Goal: Task Accomplishment & Management: Complete application form

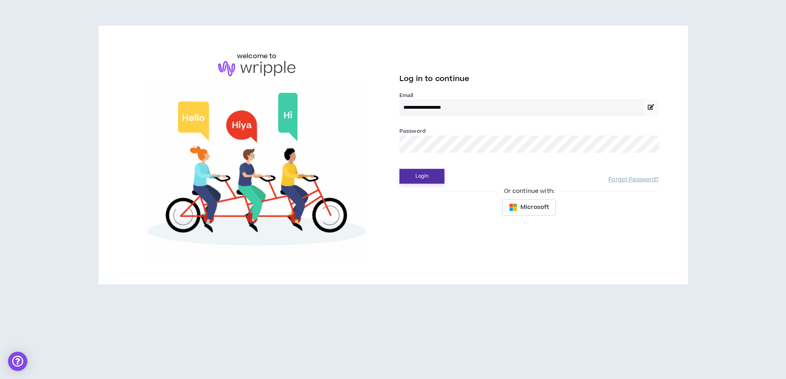
click at [433, 181] on button "Login" at bounding box center [421, 176] width 45 height 15
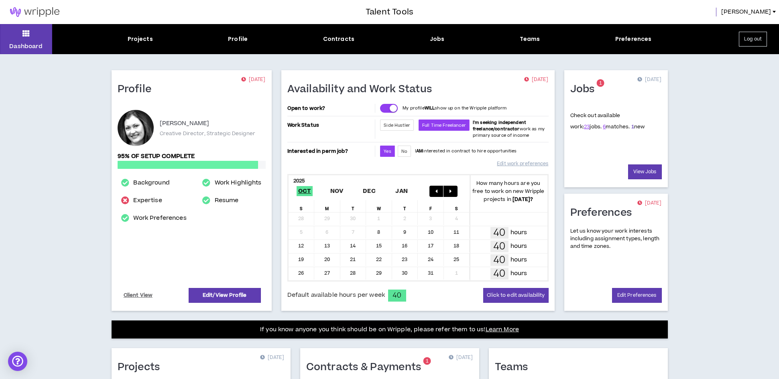
click at [632, 128] on link "1" at bounding box center [633, 126] width 3 height 7
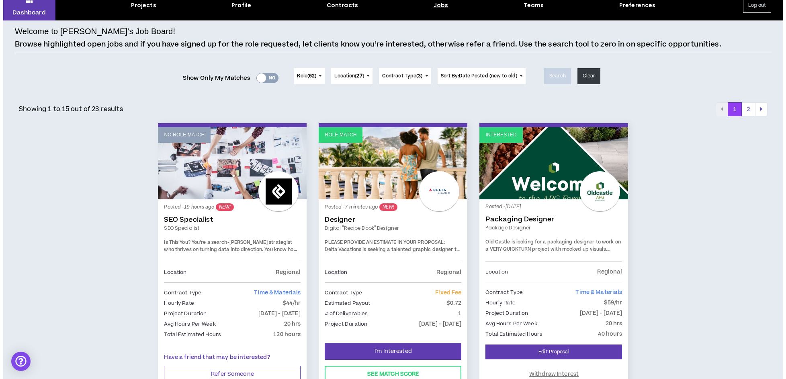
scroll to position [48, 0]
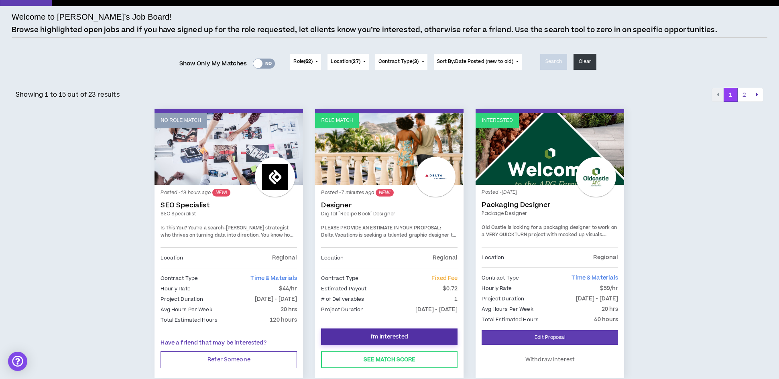
click at [394, 338] on span "I'm Interested" at bounding box center [389, 338] width 37 height 8
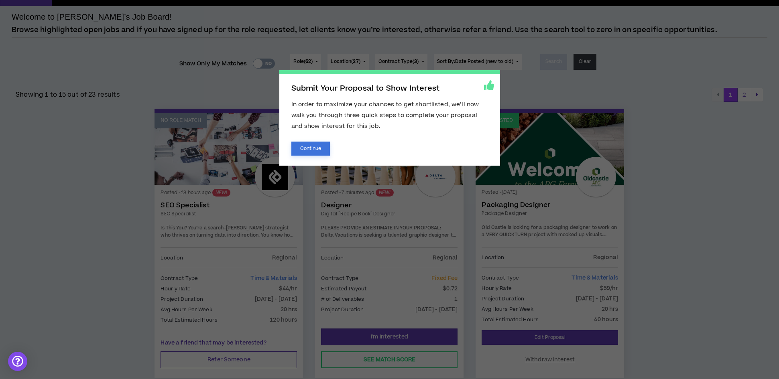
click at [317, 152] on button "Continue" at bounding box center [311, 149] width 39 height 14
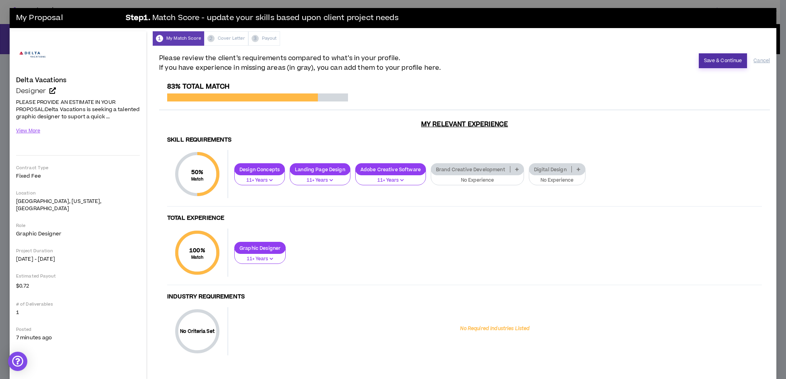
click at [704, 61] on button "Save & Continue" at bounding box center [722, 60] width 49 height 15
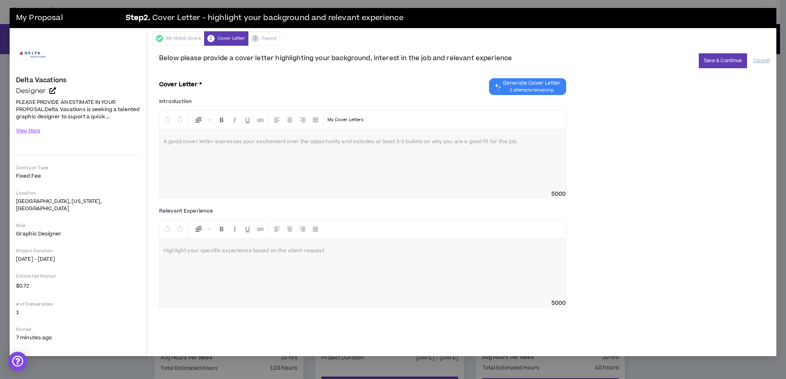
click at [550, 86] on span "Generate Cover Letter" at bounding box center [531, 83] width 58 height 6
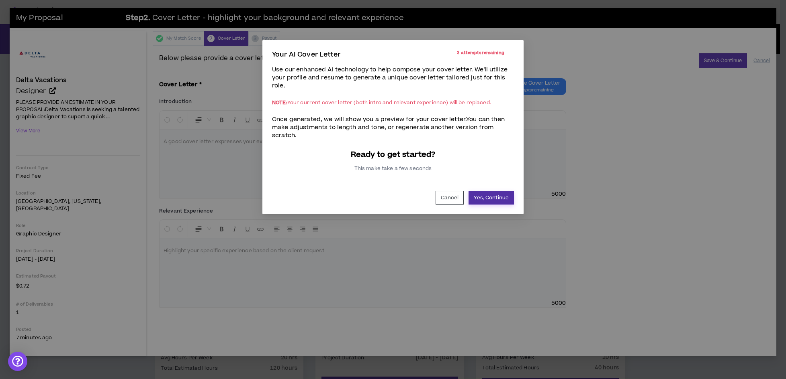
click at [496, 196] on button "Yes, Continue" at bounding box center [490, 198] width 45 height 14
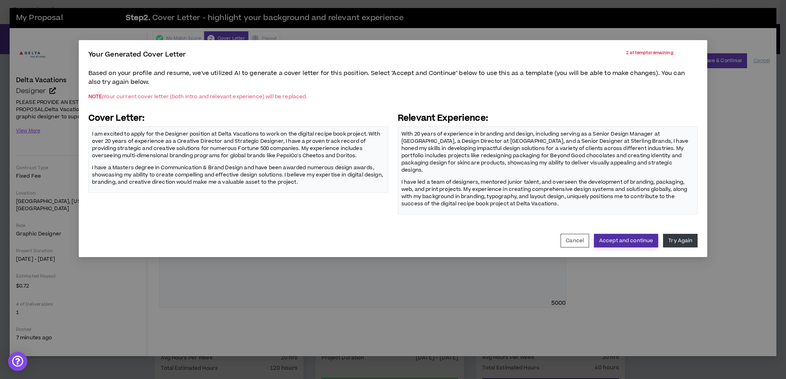
click at [617, 234] on button "Accept and continue" at bounding box center [626, 241] width 64 height 14
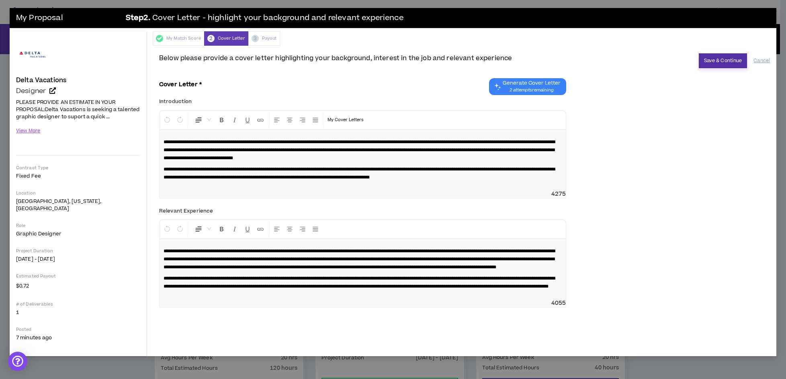
click at [716, 63] on button "Save & Continue" at bounding box center [722, 60] width 49 height 15
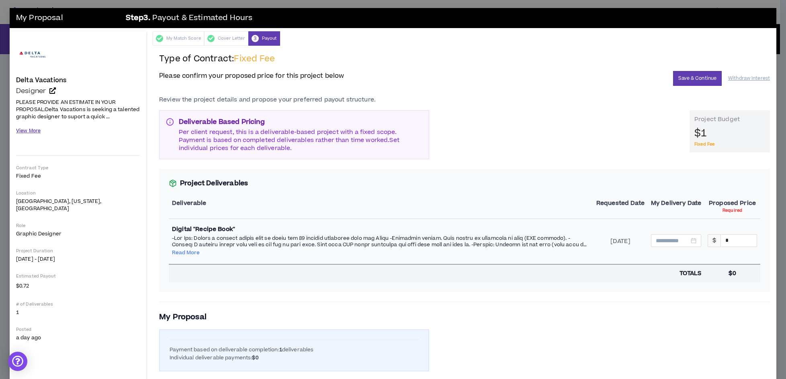
click at [34, 133] on button "View More" at bounding box center [28, 131] width 24 height 14
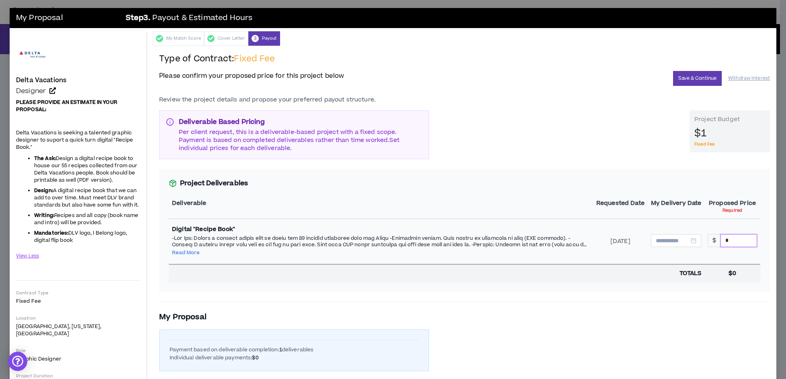
drag, startPoint x: 724, startPoint y: 241, endPoint x: 713, endPoint y: 239, distance: 11.1
click at [720, 239] on input "*" at bounding box center [738, 241] width 36 height 12
type input "****"
click at [694, 78] on button "Save & Continue" at bounding box center [697, 78] width 49 height 15
type input "**********"
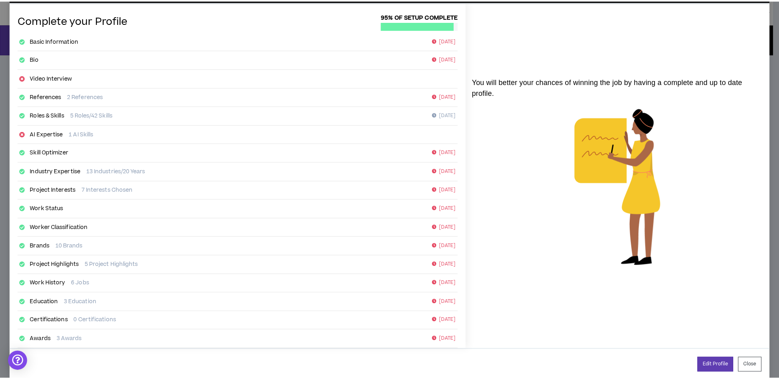
scroll to position [43, 0]
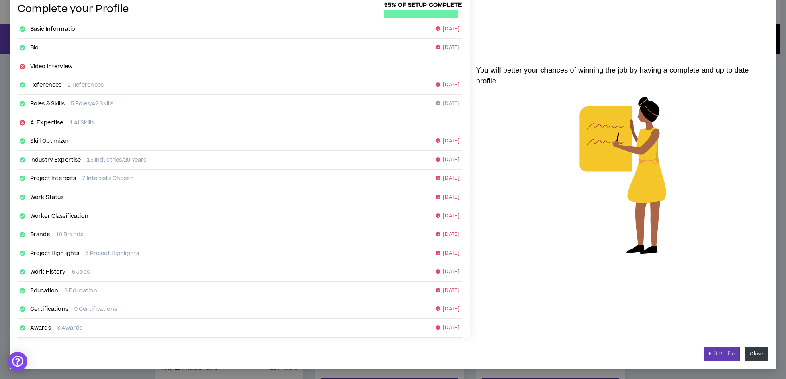
click at [750, 353] on button "Close" at bounding box center [756, 354] width 24 height 15
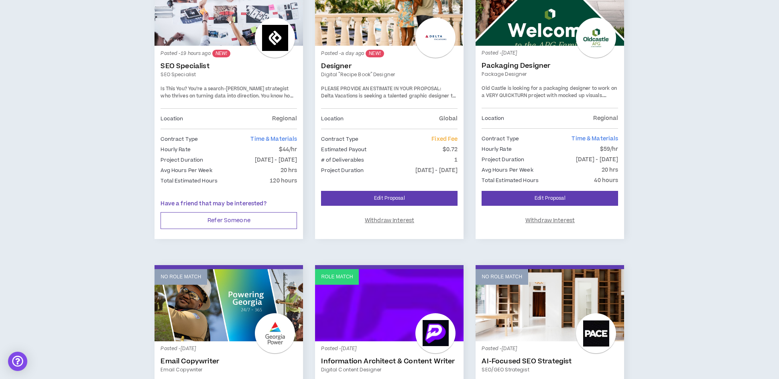
scroll to position [197, 0]
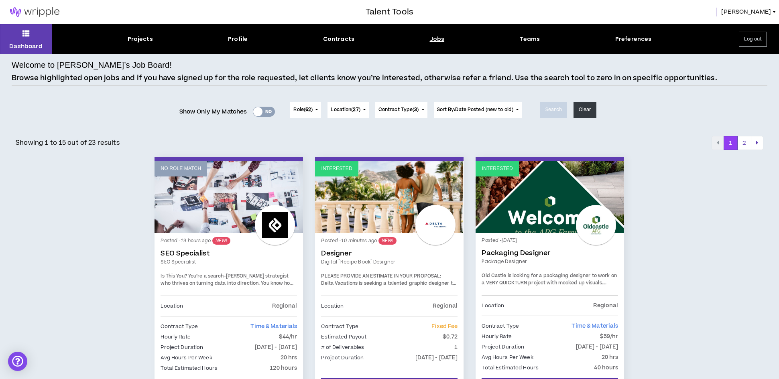
click at [348, 262] on link "Digital "Recipe Book" Designer" at bounding box center [389, 262] width 137 height 7
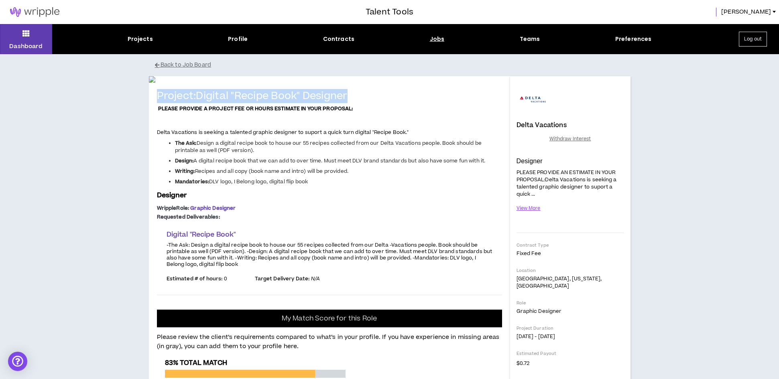
drag, startPoint x: 353, startPoint y: 290, endPoint x: 147, endPoint y: 279, distance: 206.7
click at [151, 286] on div "Project: Digital "Recipe Book" Designer PLEASE PROVIDE A PROJECT FEE OR HOURS E…" at bounding box center [329, 378] width 361 height 605
copy h4 "Project: Digital "Recipe Book" Designer"
